Goal: Contribute content: Contribute content

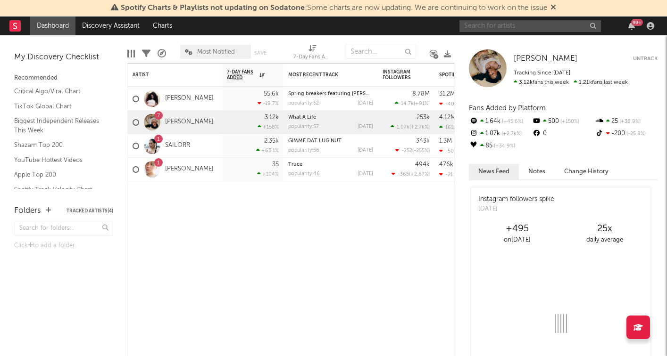
click at [547, 25] on input "text" at bounding box center [529, 26] width 141 height 12
type input "cardi b"
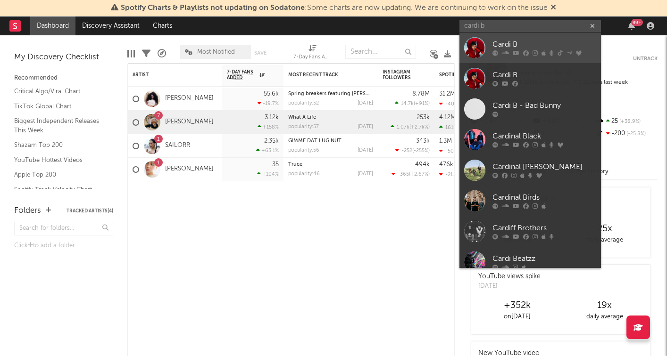
click at [508, 46] on div "Cardi B" at bounding box center [544, 44] width 104 height 11
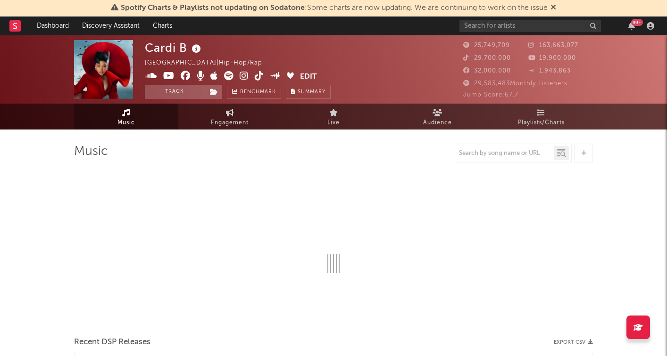
select select "6m"
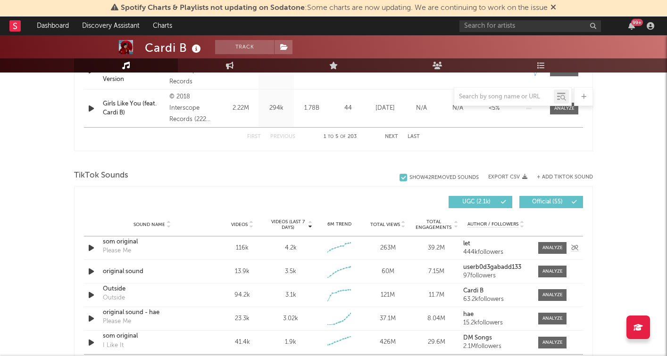
scroll to position [546, 0]
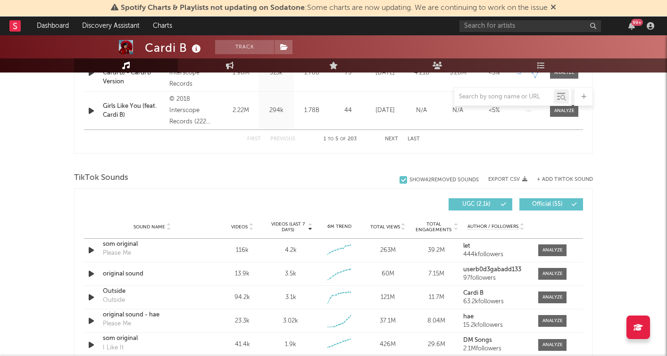
click at [562, 174] on div "TikTok Sounds" at bounding box center [333, 178] width 519 height 16
click at [562, 178] on button "+ Add TikTok Sound" at bounding box center [565, 179] width 56 height 5
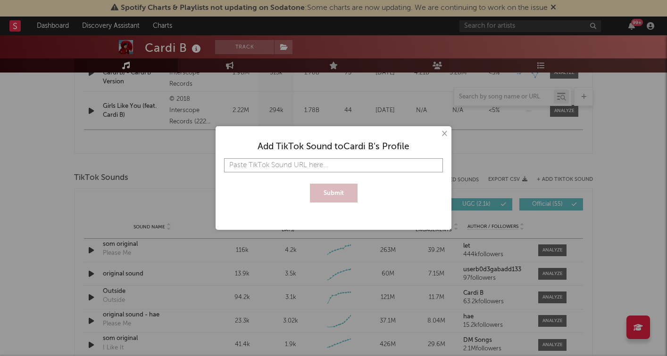
paste input "[URL][DOMAIN_NAME][PERSON_NAME]"
type input "[URL][DOMAIN_NAME][PERSON_NAME]"
click at [322, 190] on button "Submit" at bounding box center [334, 193] width 48 height 19
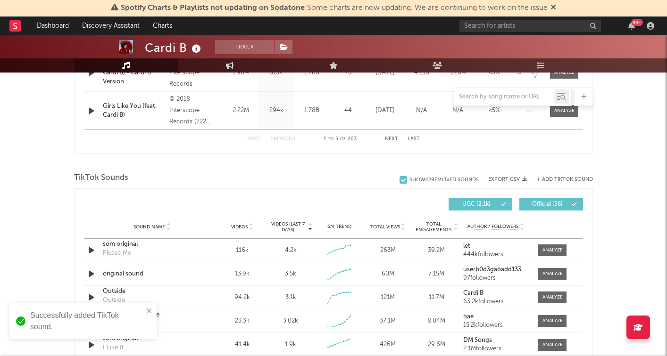
click at [549, 180] on button "+ Add TikTok Sound" at bounding box center [565, 179] width 56 height 5
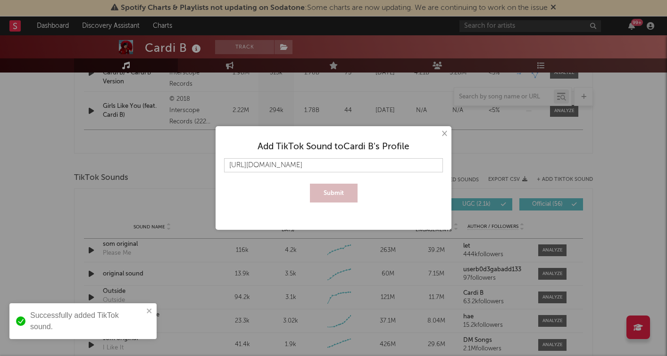
scroll to position [0, 11]
type input "[URL][DOMAIN_NAME]"
click at [339, 193] on button "Submit" at bounding box center [334, 193] width 48 height 19
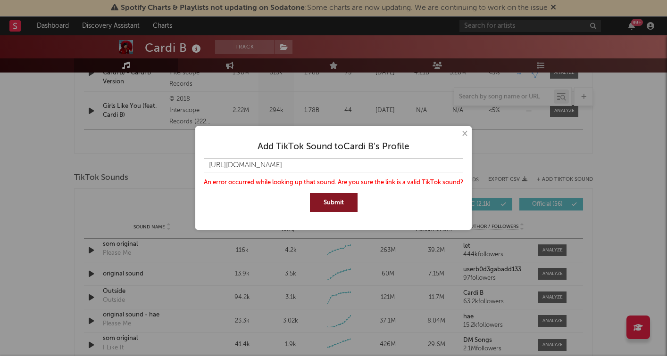
click at [320, 200] on button "Submit" at bounding box center [334, 202] width 48 height 19
click at [357, 166] on input "[URL][DOMAIN_NAME]" at bounding box center [333, 165] width 259 height 14
paste input "[URL][DOMAIN_NAME][PERSON_NAME]"
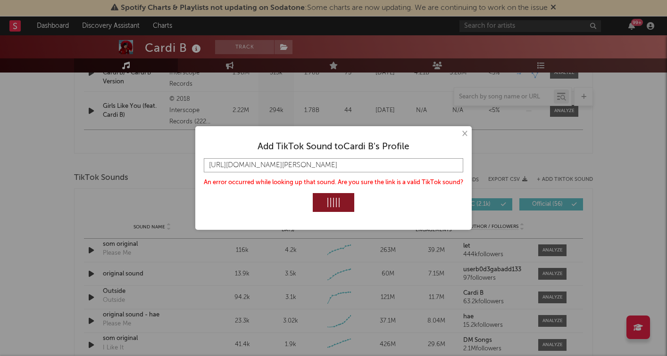
scroll to position [0, 10]
type input "[URL][DOMAIN_NAME][PERSON_NAME]"
click at [468, 134] on button "×" at bounding box center [464, 134] width 10 height 10
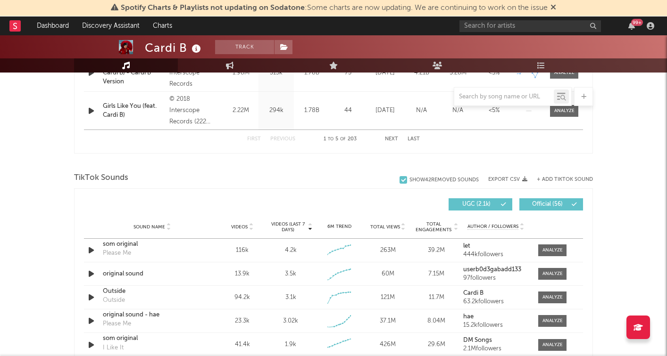
click at [541, 176] on div "+ Add TikTok Sound" at bounding box center [560, 179] width 66 height 9
click at [545, 179] on button "+ Add TikTok Sound" at bounding box center [565, 179] width 56 height 5
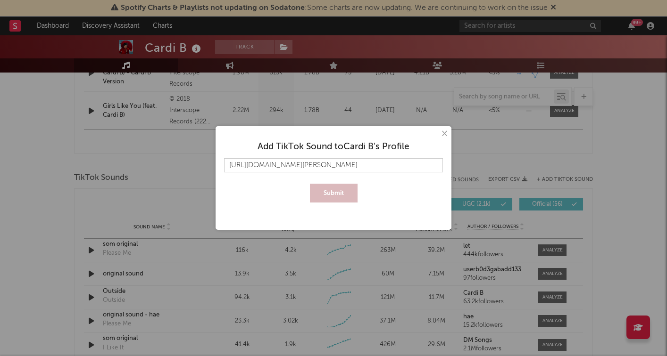
scroll to position [0, 10]
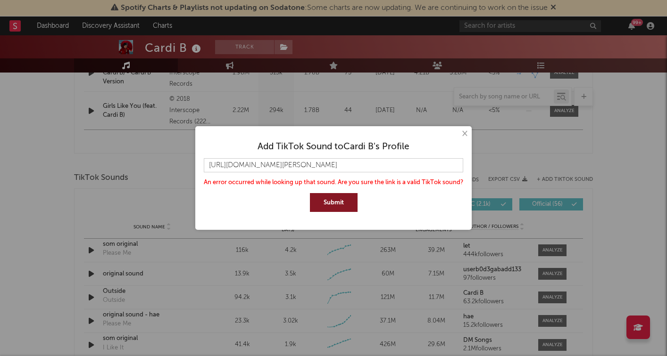
type input "[URL][DOMAIN_NAME][PERSON_NAME]"
click at [336, 202] on button "Submit" at bounding box center [334, 202] width 48 height 19
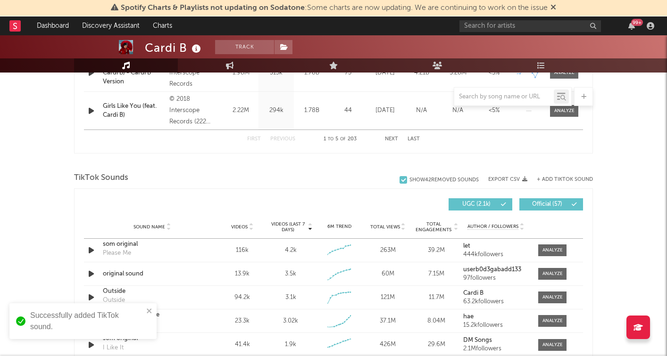
click at [563, 179] on button "+ Add TikTok Sound" at bounding box center [565, 179] width 56 height 5
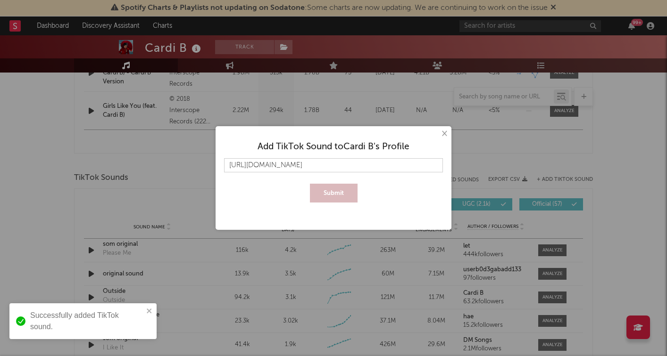
scroll to position [0, 11]
type input "[URL][DOMAIN_NAME]"
click at [333, 197] on button "Submit" at bounding box center [334, 193] width 48 height 19
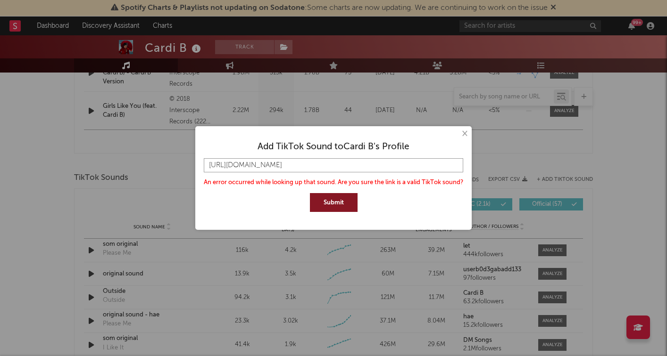
click at [390, 169] on input "[URL][DOMAIN_NAME]" at bounding box center [333, 165] width 259 height 14
paste input "[URL][DOMAIN_NAME]"
type input "[URL][DOMAIN_NAME]"
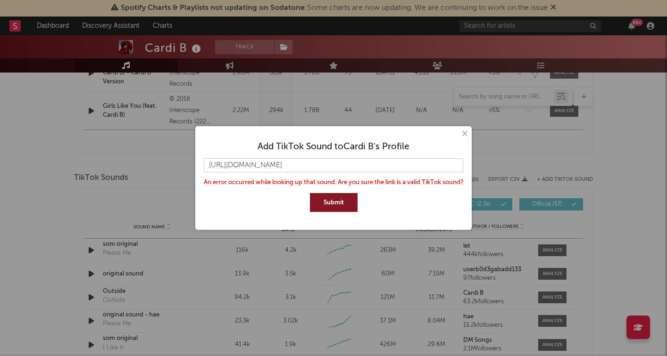
click at [335, 207] on button "Submit" at bounding box center [334, 202] width 48 height 19
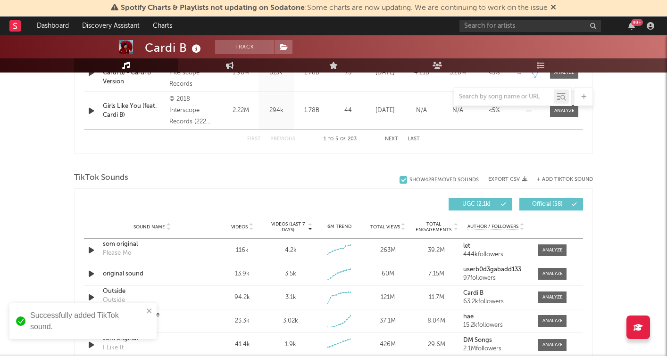
click at [558, 177] on button "+ Add TikTok Sound" at bounding box center [565, 179] width 56 height 5
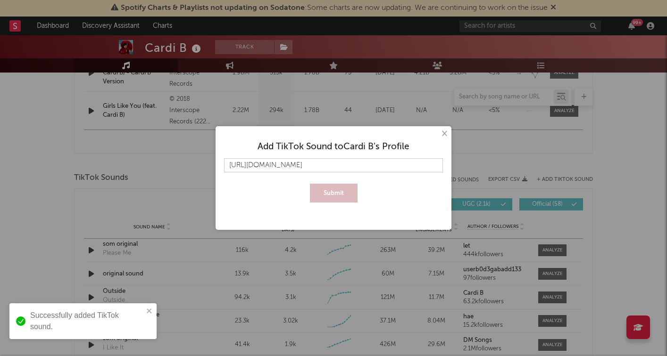
scroll to position [0, 15]
type input "[URL][DOMAIN_NAME]"
click at [339, 189] on button "Submit" at bounding box center [334, 193] width 48 height 19
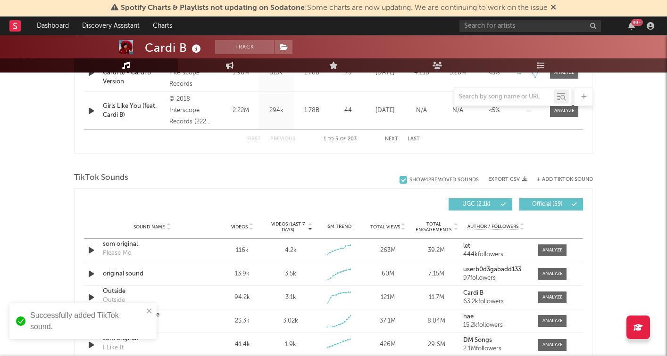
click at [561, 175] on div "+ Add TikTok Sound" at bounding box center [560, 179] width 66 height 9
click at [561, 178] on button "+ Add TikTok Sound" at bounding box center [565, 179] width 56 height 5
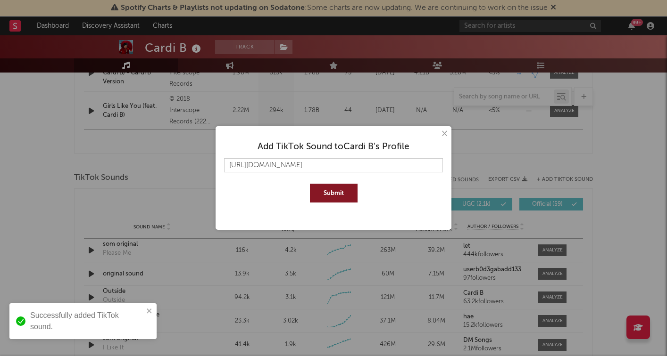
type input "[URL][DOMAIN_NAME]"
click at [338, 197] on button "Submit" at bounding box center [334, 193] width 48 height 19
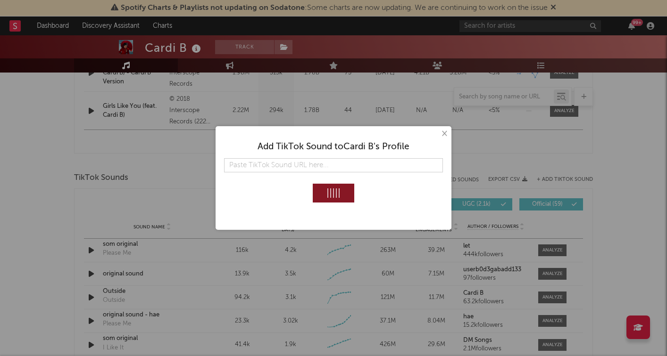
click at [499, 160] on div "× Add TikTok Sound to Cardi B 's Profile" at bounding box center [333, 178] width 667 height 356
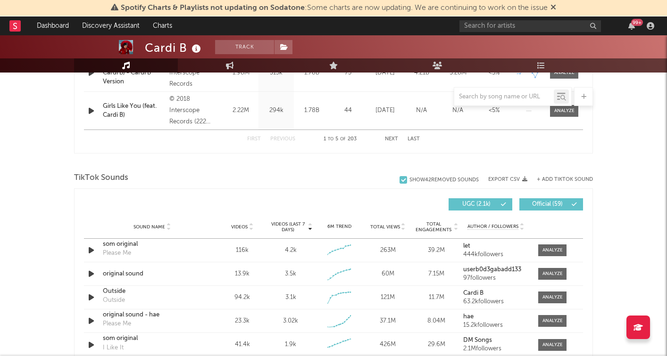
click at [558, 181] on button "+ Add TikTok Sound" at bounding box center [565, 179] width 56 height 5
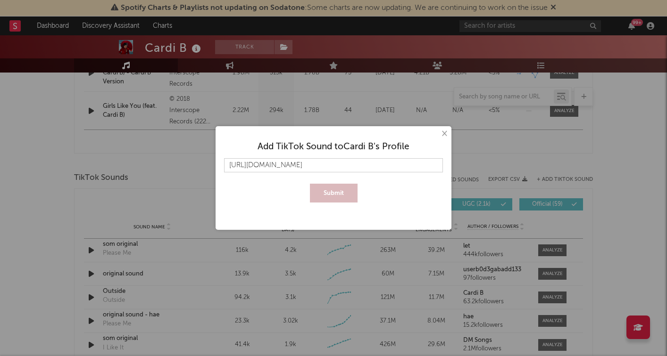
scroll to position [0, 48]
type input "[URL][DOMAIN_NAME]"
click at [347, 190] on button "Submit" at bounding box center [334, 193] width 48 height 19
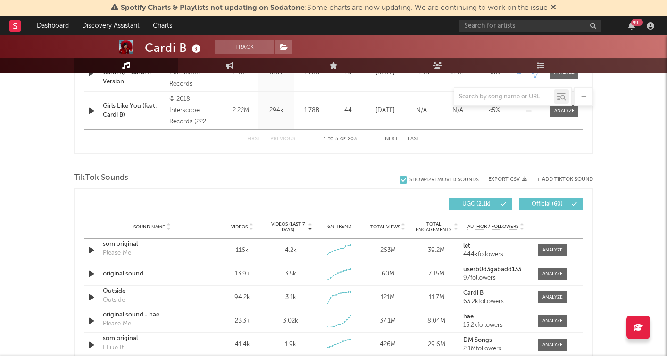
click at [574, 175] on div "+ Add TikTok Sound" at bounding box center [560, 179] width 66 height 9
click at [573, 177] on button "+ Add TikTok Sound" at bounding box center [565, 179] width 56 height 5
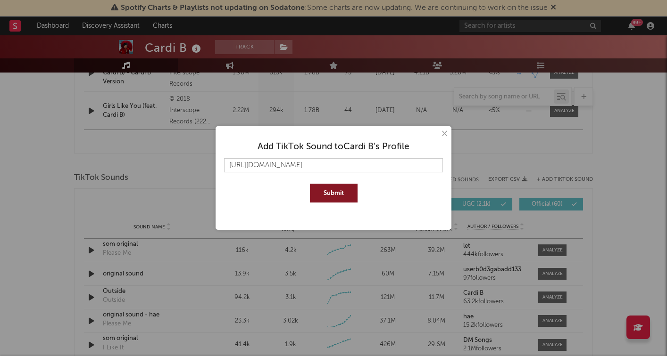
scroll to position [0, 48]
type input "[URL][DOMAIN_NAME]"
click at [310, 184] on button "Submit" at bounding box center [334, 193] width 48 height 19
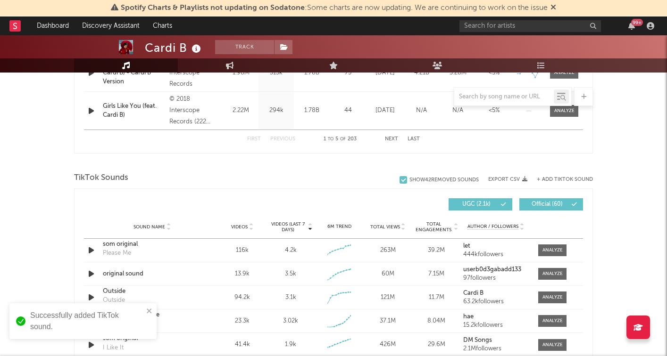
scroll to position [0, 0]
click at [569, 178] on button "+ Add TikTok Sound" at bounding box center [565, 179] width 56 height 5
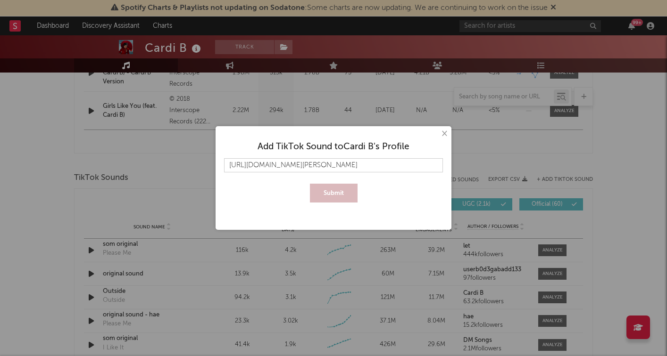
scroll to position [0, 3]
type input "[URL][DOMAIN_NAME][PERSON_NAME]"
click at [333, 197] on button "Submit" at bounding box center [334, 193] width 48 height 19
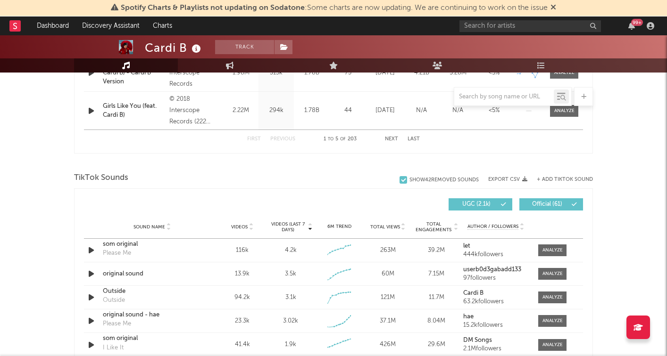
click at [581, 179] on button "+ Add TikTok Sound" at bounding box center [565, 179] width 56 height 5
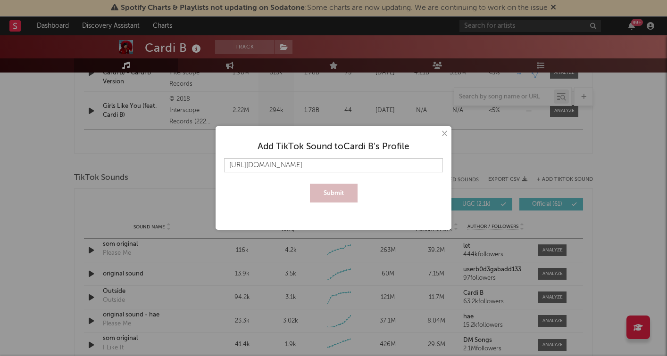
scroll to position [0, 20]
type input "[URL][DOMAIN_NAME]"
click at [331, 191] on button "Submit" at bounding box center [334, 193] width 48 height 19
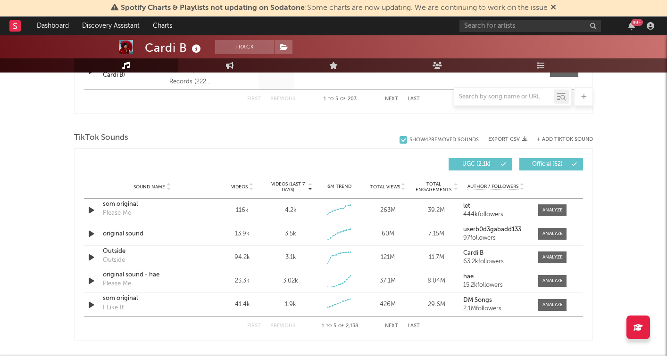
scroll to position [585, 0]
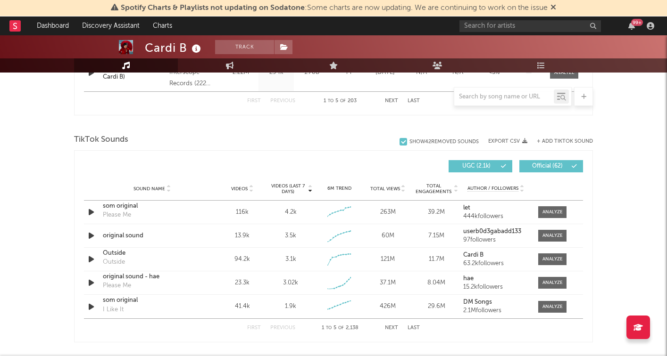
click at [550, 135] on div "TikTok Sounds" at bounding box center [333, 140] width 519 height 16
click at [550, 138] on div "+ Add TikTok Sound" at bounding box center [560, 141] width 66 height 9
click at [555, 146] on div "TikTok Sounds" at bounding box center [333, 140] width 519 height 16
click at [556, 142] on button "+ Add TikTok Sound" at bounding box center [565, 141] width 56 height 5
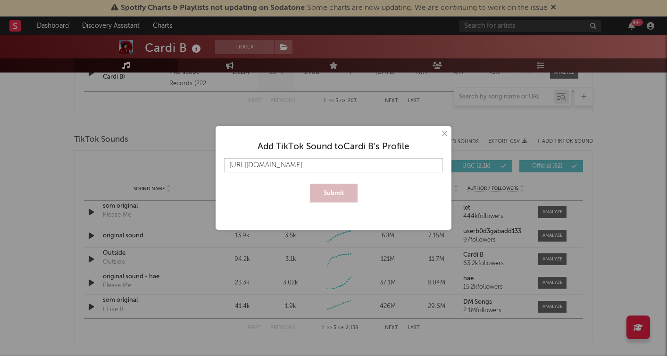
scroll to position [0, 28]
type input "[URL][DOMAIN_NAME]"
click at [329, 198] on button "Submit" at bounding box center [334, 193] width 48 height 19
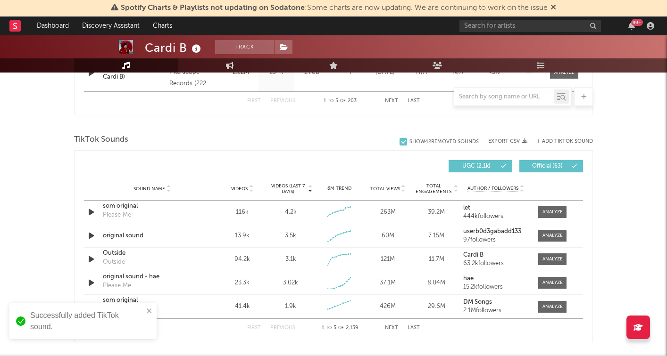
click at [558, 140] on button "+ Add TikTok Sound" at bounding box center [565, 141] width 56 height 5
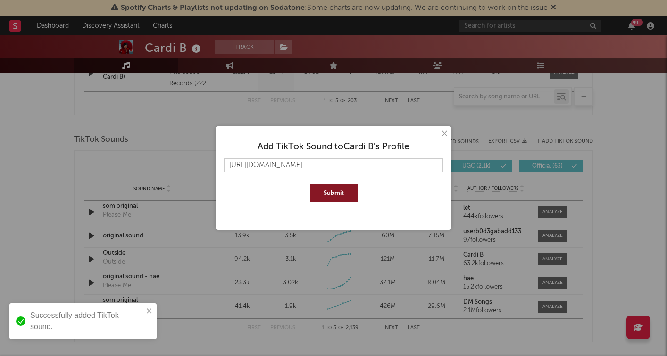
type input "[URL][DOMAIN_NAME]"
click at [336, 196] on button "Submit" at bounding box center [334, 193] width 48 height 19
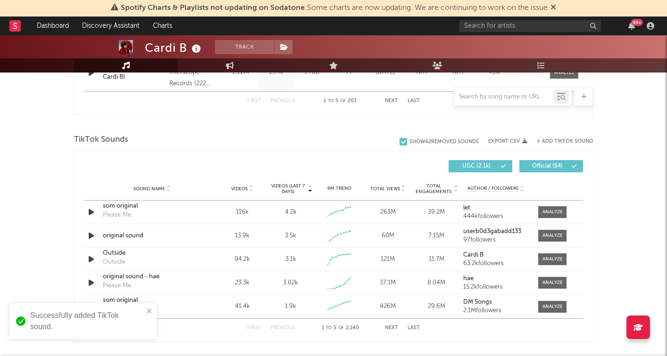
click at [569, 138] on div "+ Add TikTok Sound" at bounding box center [560, 141] width 66 height 9
click at [570, 140] on button "+ Add TikTok Sound" at bounding box center [565, 141] width 56 height 5
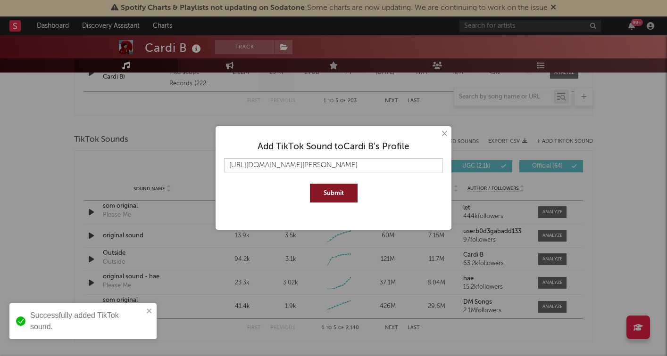
scroll to position [0, 50]
type input "[URL][DOMAIN_NAME][PERSON_NAME]"
click at [334, 199] on button "Submit" at bounding box center [334, 193] width 48 height 19
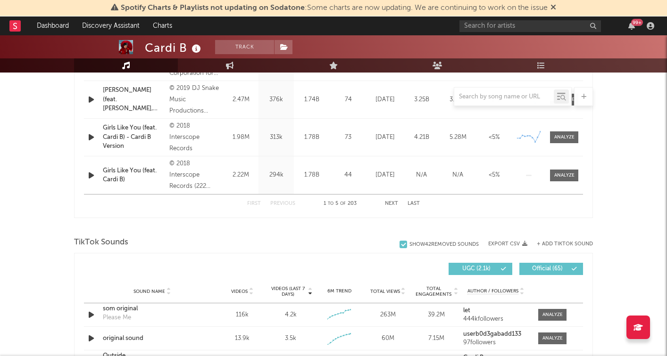
scroll to position [477, 0]
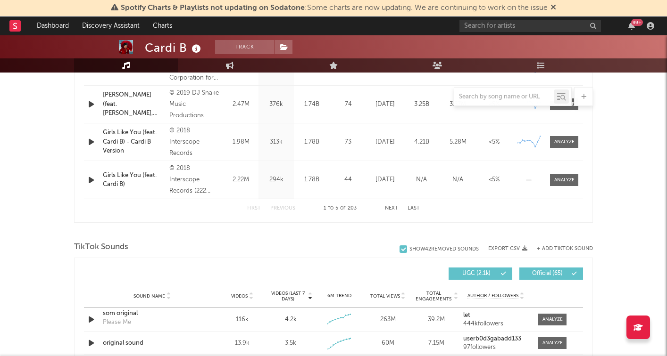
click at [568, 247] on button "+ Add TikTok Sound" at bounding box center [565, 249] width 56 height 5
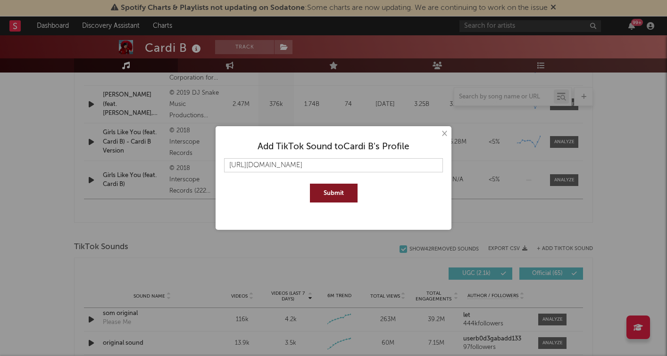
scroll to position [0, 28]
type input "[URL][DOMAIN_NAME]"
click at [322, 197] on button "Submit" at bounding box center [334, 193] width 48 height 19
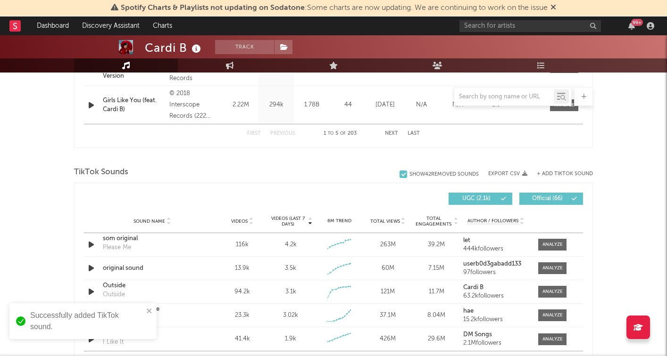
scroll to position [580, 0]
